Goal: Task Accomplishment & Management: Manage account settings

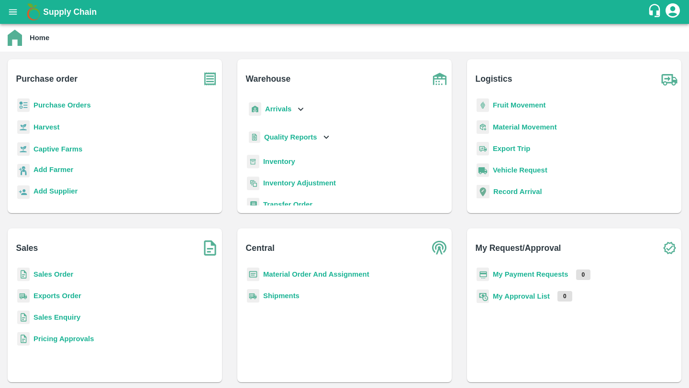
click at [279, 156] on p "Inventory" at bounding box center [279, 161] width 32 height 11
click at [279, 161] on b "Inventory" at bounding box center [279, 162] width 32 height 8
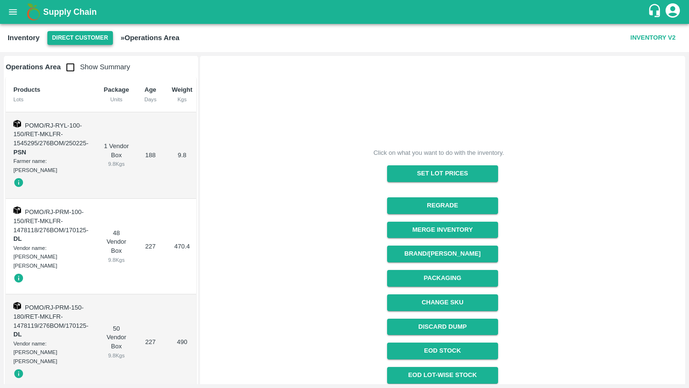
click at [72, 37] on button "Direct Customer" at bounding box center [80, 38] width 66 height 14
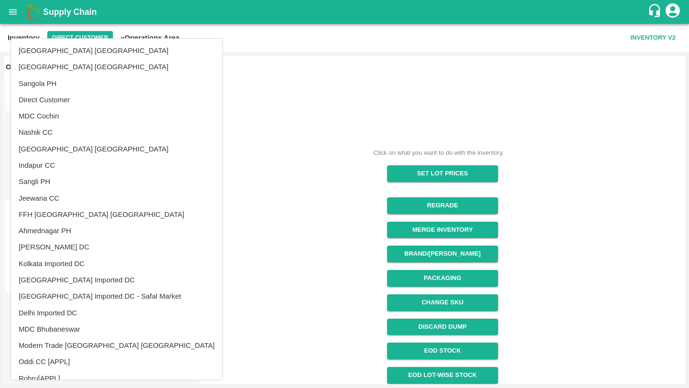
click at [668, 18] on div at bounding box center [344, 194] width 689 height 388
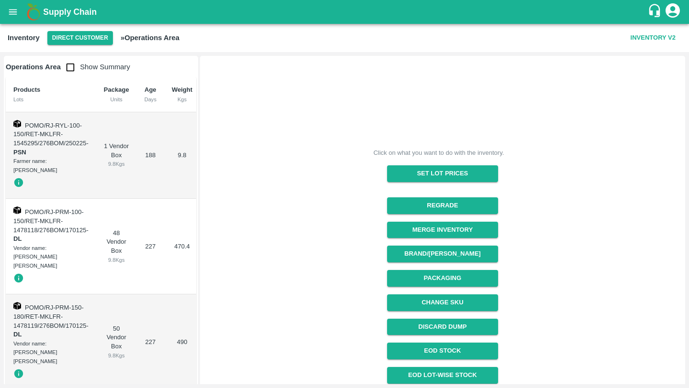
click at [673, 13] on icon "account of current user" at bounding box center [672, 10] width 17 height 17
click at [646, 51] on li "Logout" at bounding box center [656, 51] width 74 height 16
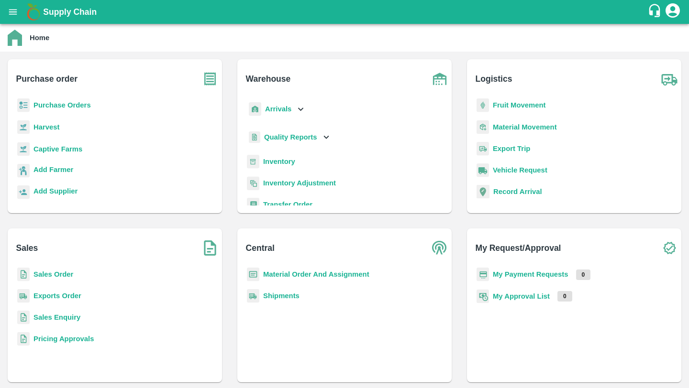
click at [282, 158] on b "Inventory" at bounding box center [279, 162] width 32 height 8
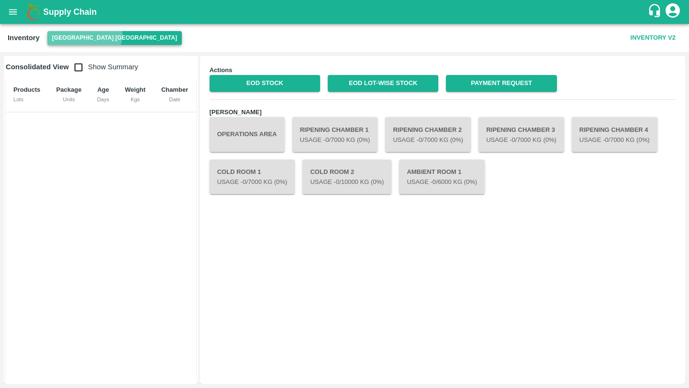
click at [84, 33] on button "[GEOGRAPHIC_DATA] [GEOGRAPHIC_DATA]" at bounding box center [114, 38] width 134 height 14
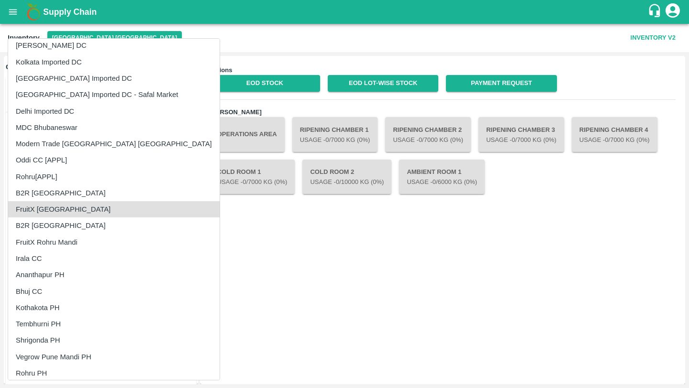
scroll to position [322, 0]
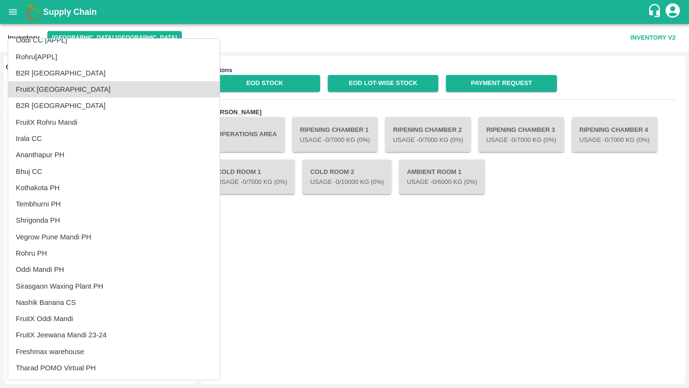
click at [64, 367] on li "Tharad POMO Virtual PH" at bounding box center [113, 368] width 211 height 16
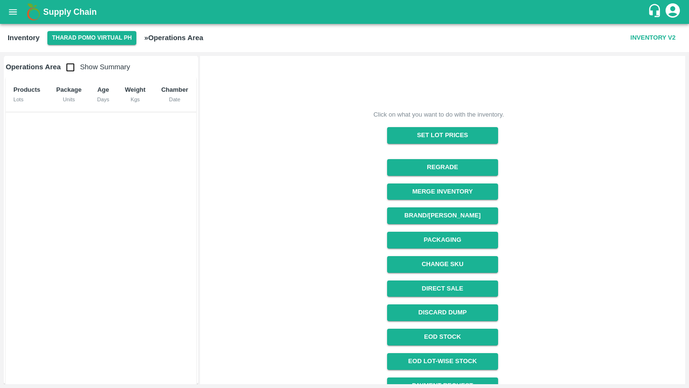
scroll to position [77, 0]
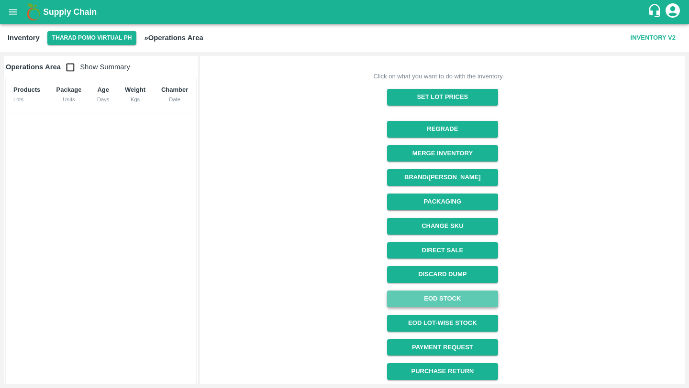
click at [459, 298] on link "EOD Stock" at bounding box center [442, 299] width 111 height 17
click at [19, 13] on button "open drawer" at bounding box center [13, 12] width 22 height 22
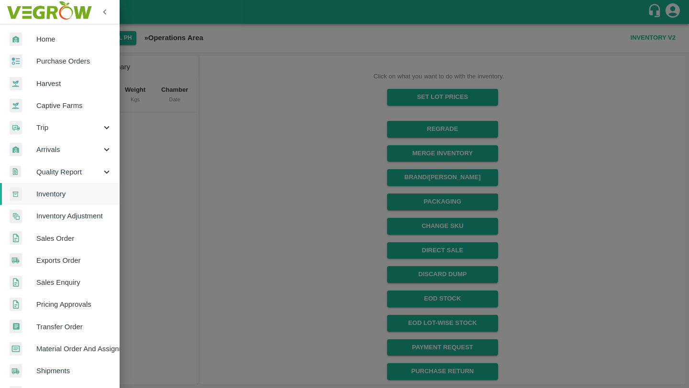
click at [94, 150] on span "Arrivals" at bounding box center [68, 149] width 65 height 11
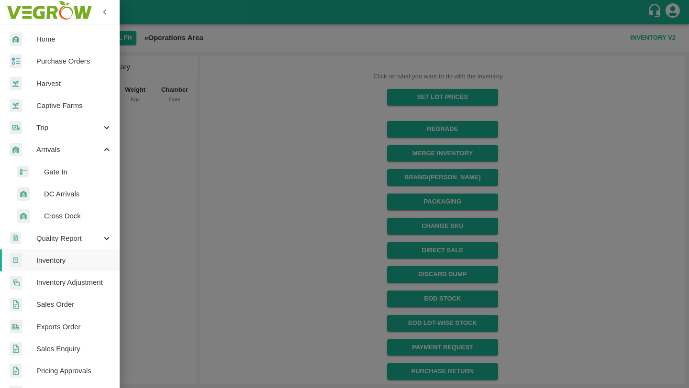
click at [297, 141] on div at bounding box center [344, 194] width 689 height 388
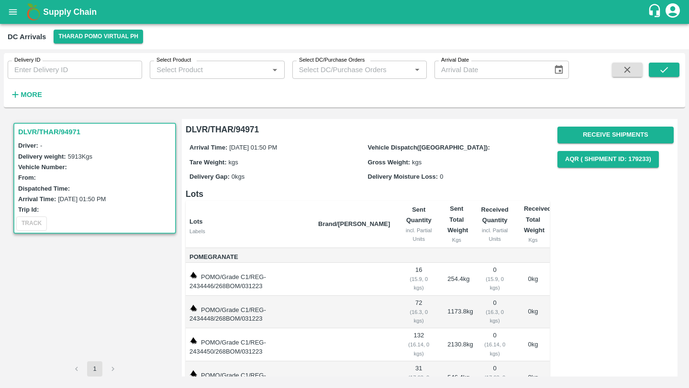
click at [104, 137] on h3 "DLVR/THAR/94971" at bounding box center [96, 132] width 156 height 12
click at [608, 129] on button "Receive Shipments" at bounding box center [615, 135] width 116 height 17
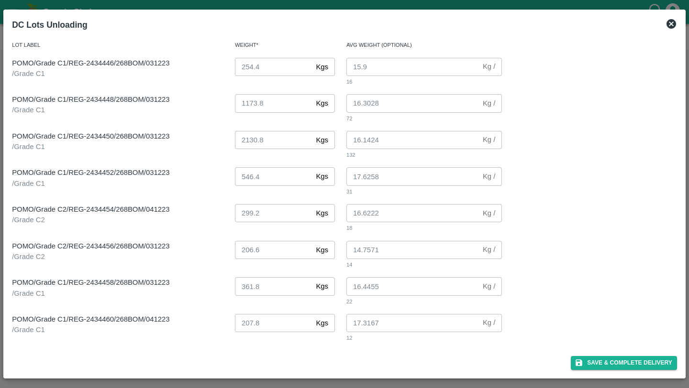
scroll to position [72, 0]
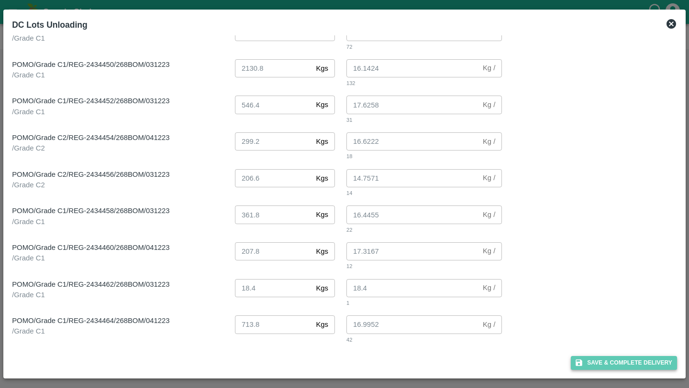
click at [638, 362] on button "Save & Complete Delivery" at bounding box center [624, 363] width 106 height 14
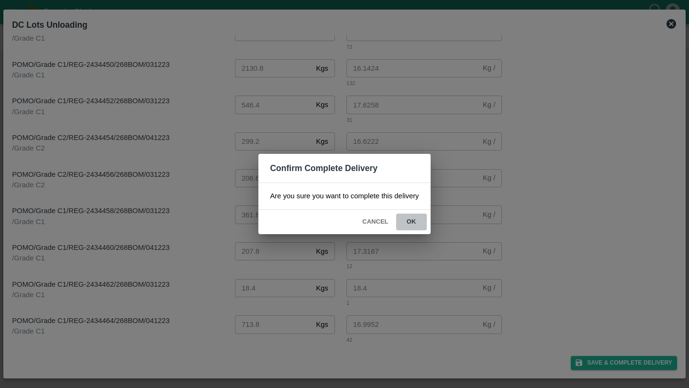
click at [412, 221] on button "ok" at bounding box center [411, 222] width 31 height 17
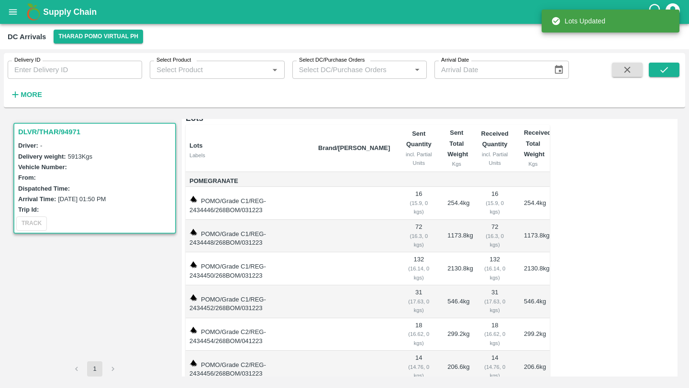
scroll to position [0, 0]
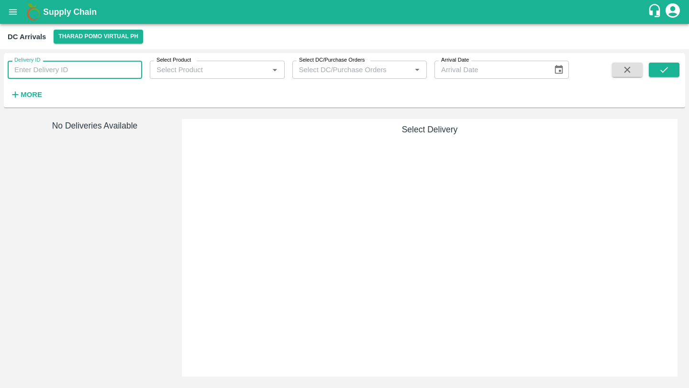
click at [98, 73] on input "Delivery ID" at bounding box center [75, 70] width 134 height 18
click at [222, 122] on div "Select Delivery" at bounding box center [430, 248] width 496 height 258
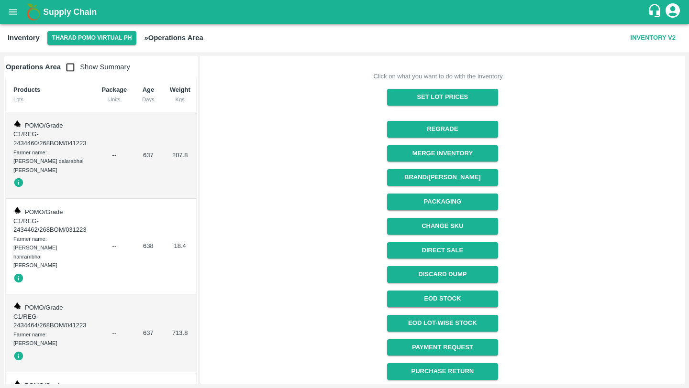
click at [123, 161] on td "--" at bounding box center [114, 155] width 41 height 87
click at [449, 278] on button "Discard Dump" at bounding box center [442, 274] width 111 height 17
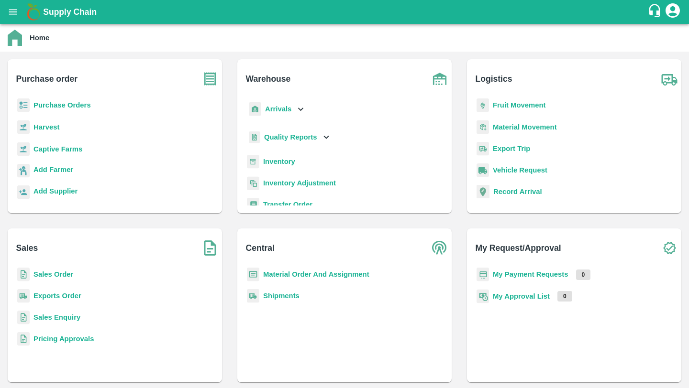
scroll to position [5, 0]
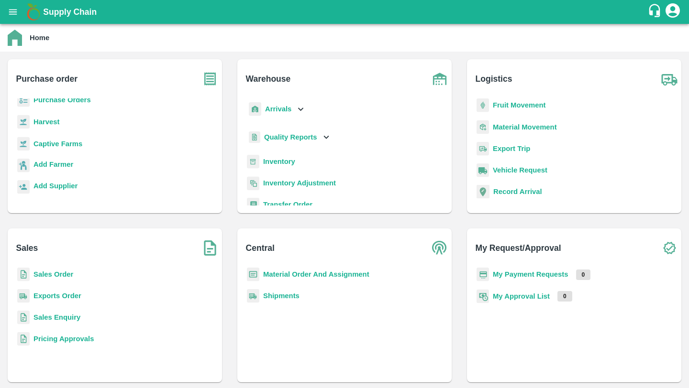
click at [278, 162] on b "Inventory" at bounding box center [279, 162] width 32 height 8
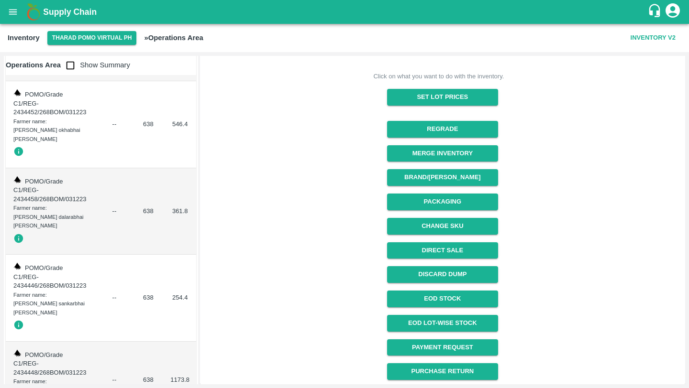
scroll to position [528, 0]
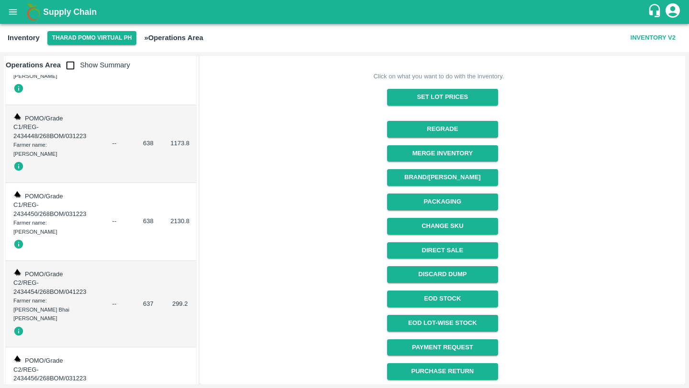
click at [280, 172] on div "Click on what you want to do with the inventory. Set Lot Prices Regrade Merge I…" at bounding box center [438, 179] width 483 height 404
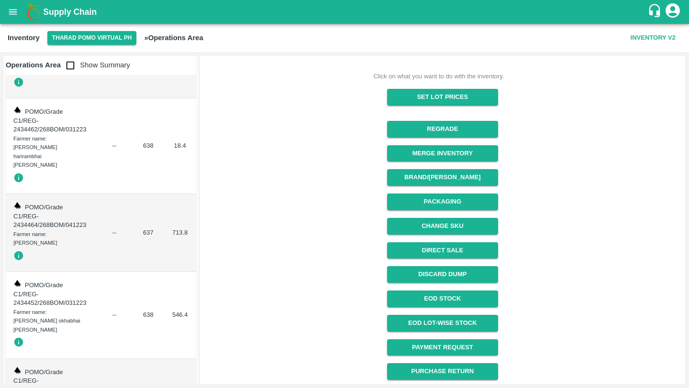
scroll to position [0, 0]
